Goal: Transaction & Acquisition: Purchase product/service

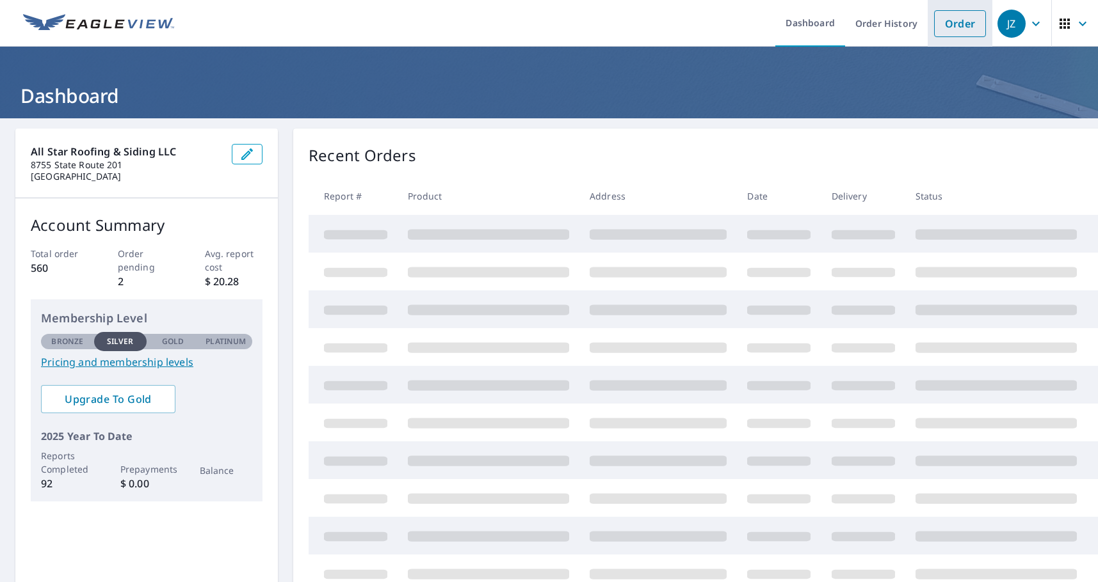
click at [952, 26] on link "Order" at bounding box center [960, 23] width 52 height 27
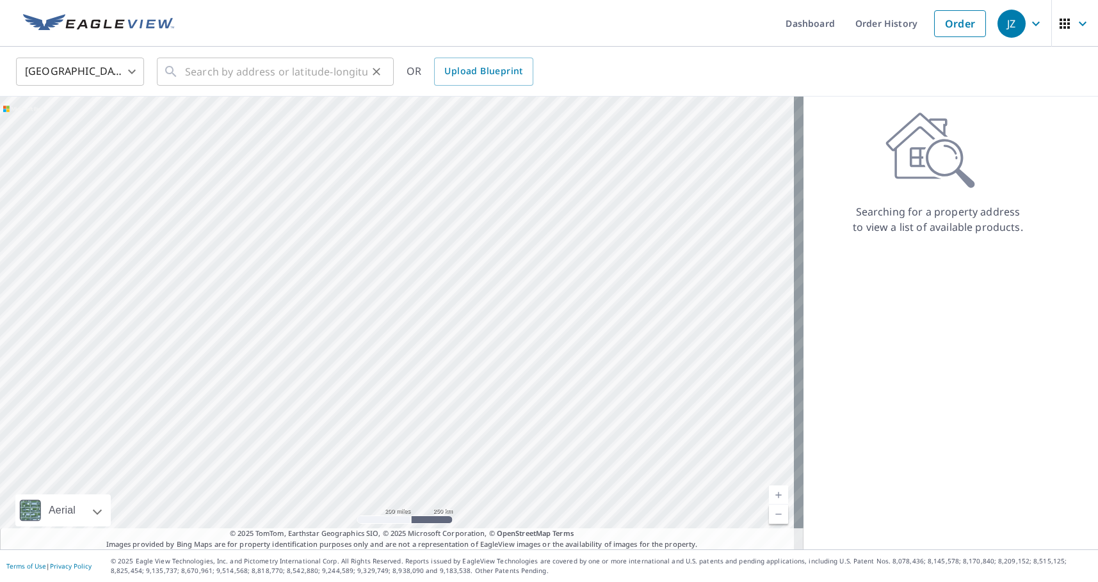
click at [179, 71] on div "​" at bounding box center [275, 72] width 237 height 28
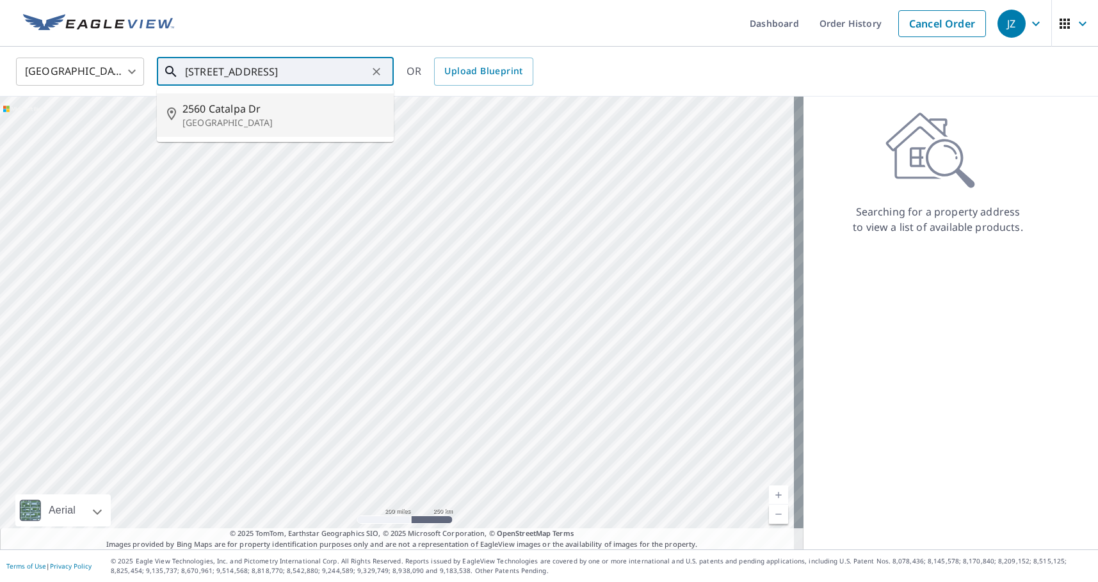
click at [206, 121] on p "[GEOGRAPHIC_DATA]" at bounding box center [282, 122] width 201 height 13
type input "[STREET_ADDRESS][PERSON_NAME]"
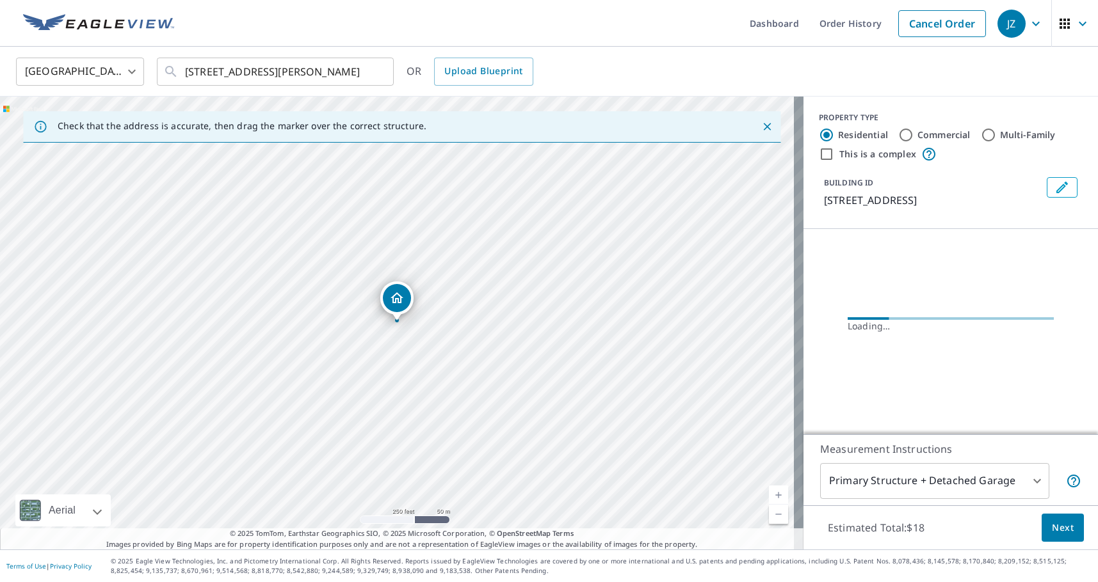
click at [1051, 522] on span "Next" at bounding box center [1062, 528] width 22 height 16
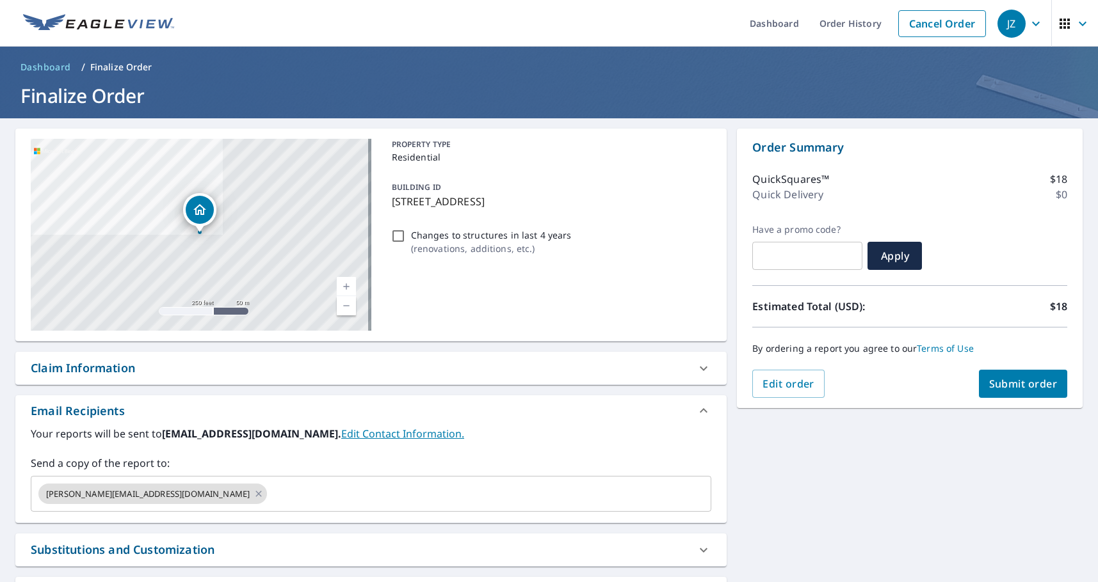
click at [1014, 390] on span "Submit order" at bounding box center [1023, 384] width 68 height 14
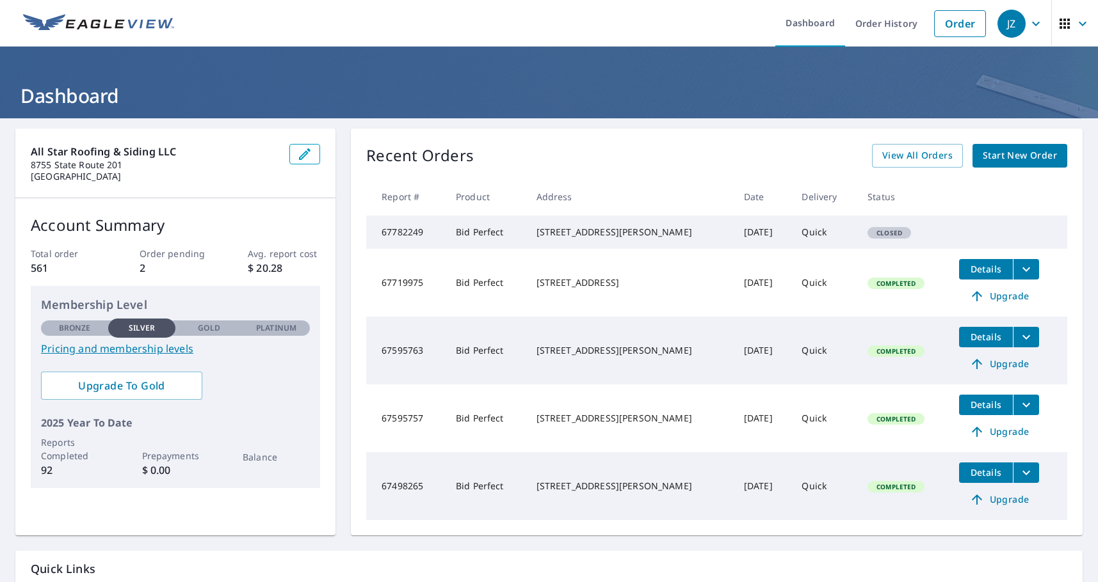
click at [970, 411] on span "Details" at bounding box center [985, 405] width 38 height 12
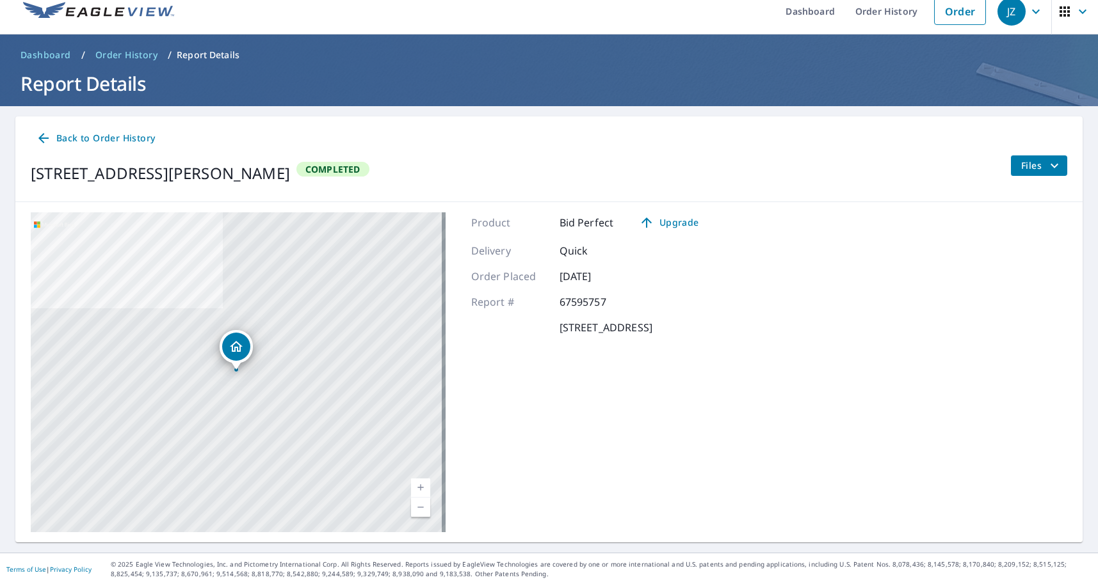
scroll to position [15, 0]
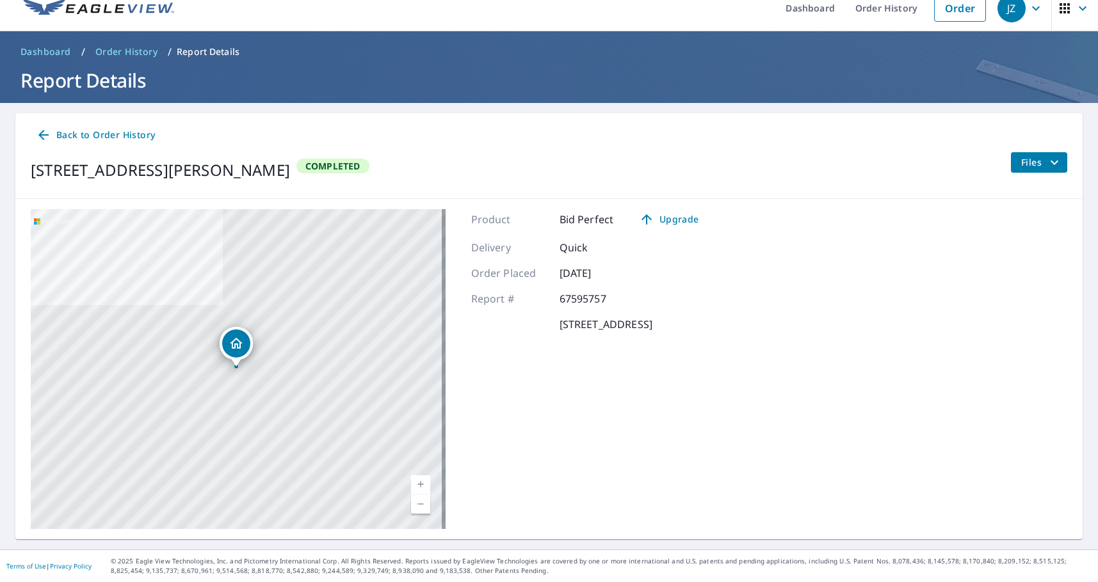
click at [1022, 160] on span "Files" at bounding box center [1041, 162] width 41 height 15
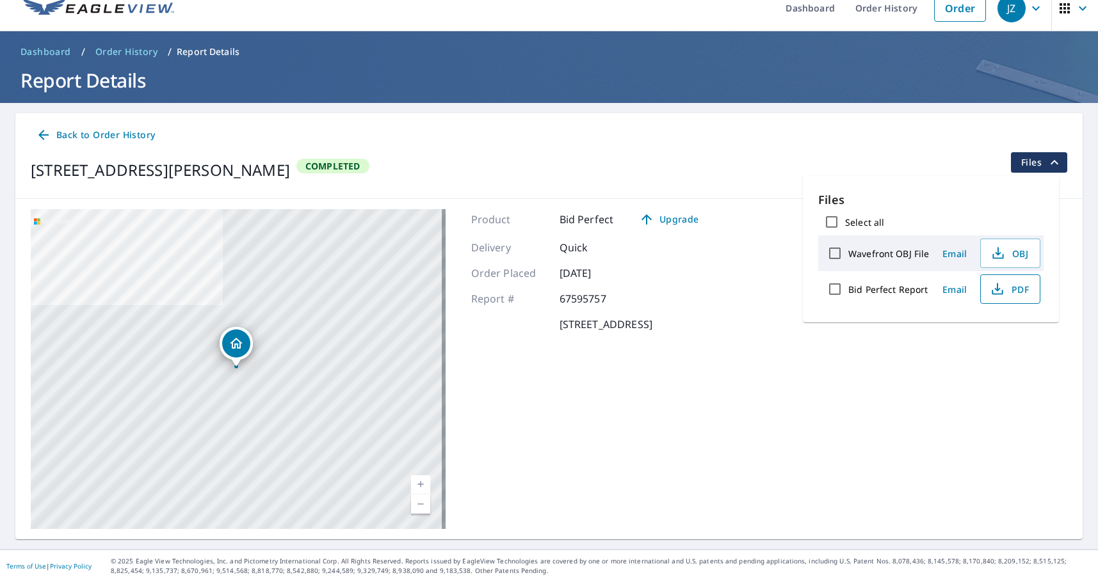
click at [1011, 287] on span "PDF" at bounding box center [1008, 289] width 41 height 15
